Goal: Task Accomplishment & Management: Manage account settings

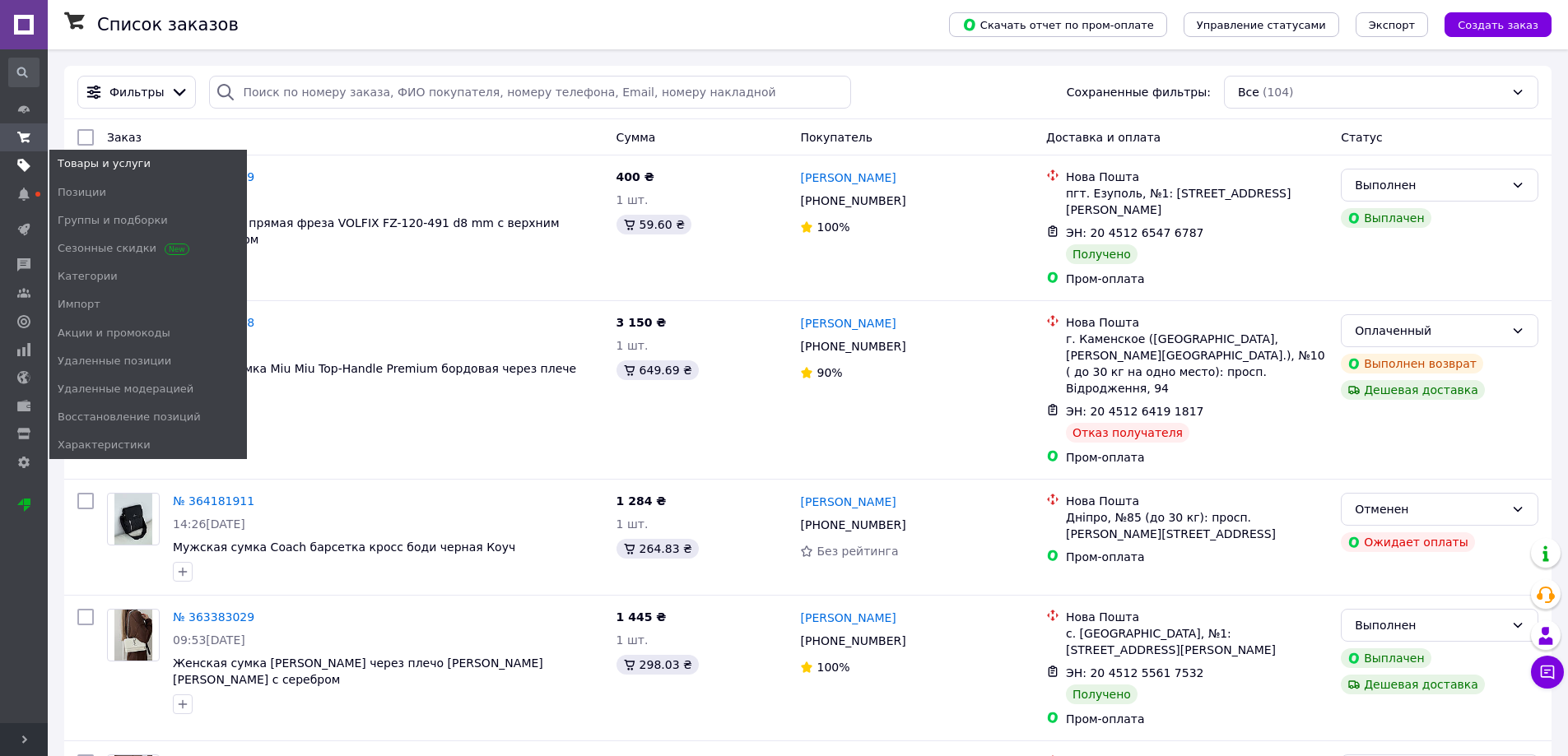
click at [26, 163] on use at bounding box center [23, 166] width 13 height 13
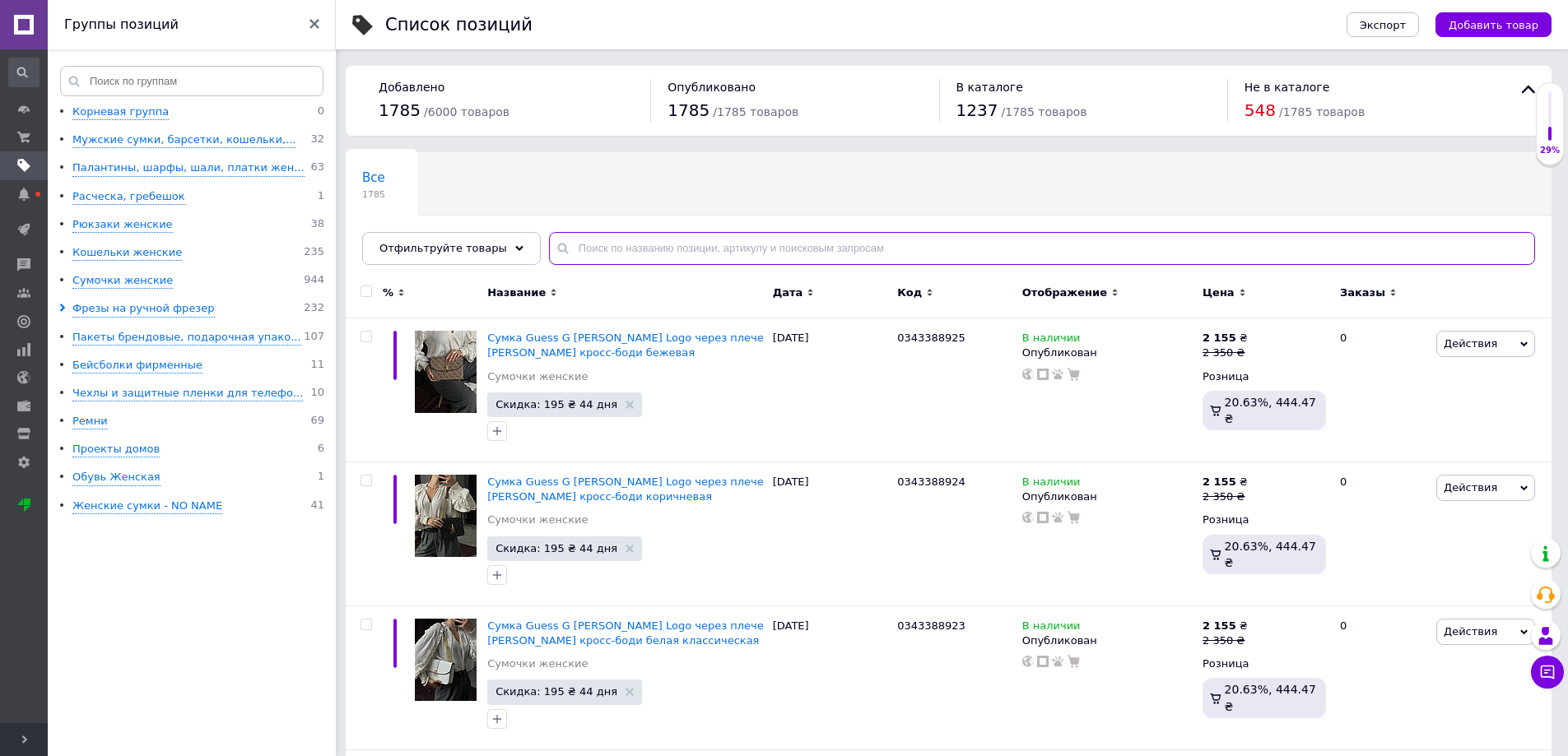
click at [603, 243] on input "text" at bounding box center [1042, 248] width 986 height 33
paste input "(VT-02) 6"
type input "(VT-02) 6"
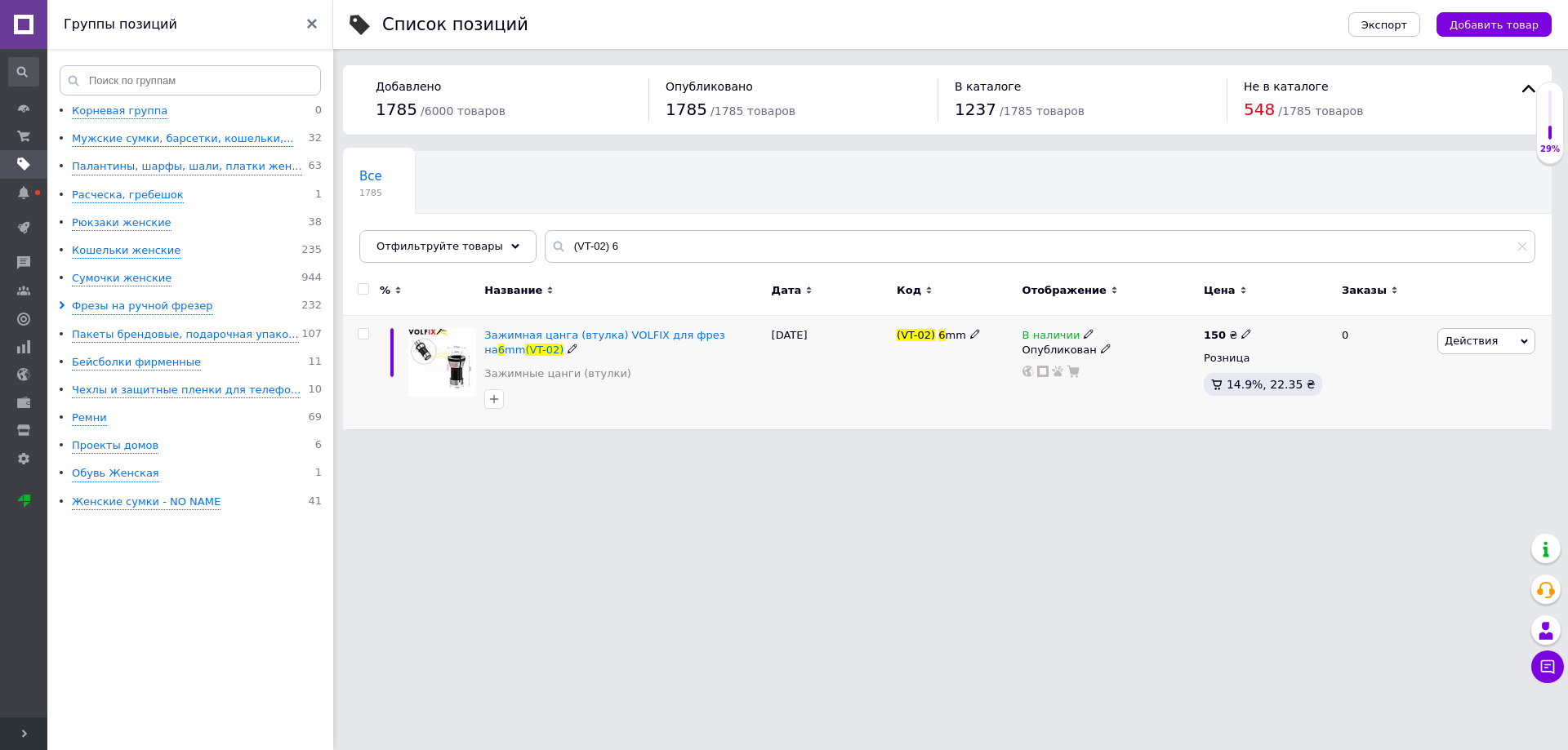
click at [1083, 335] on icon at bounding box center [1088, 334] width 10 height 10
click at [1123, 371] on li "Под заказ" at bounding box center [1181, 371] width 155 height 23
click at [1141, 277] on span "Под заказ" at bounding box center [1141, 281] width 56 height 12
click at [1146, 345] on li "Нет в наличии" at bounding box center [1181, 339] width 155 height 23
click at [931, 446] on html "Official Brand Ваш ID: 4075809 Сайт Official Brand Кабинет покупателя Проверить…" at bounding box center [784, 223] width 1568 height 446
